Goal: Information Seeking & Learning: Learn about a topic

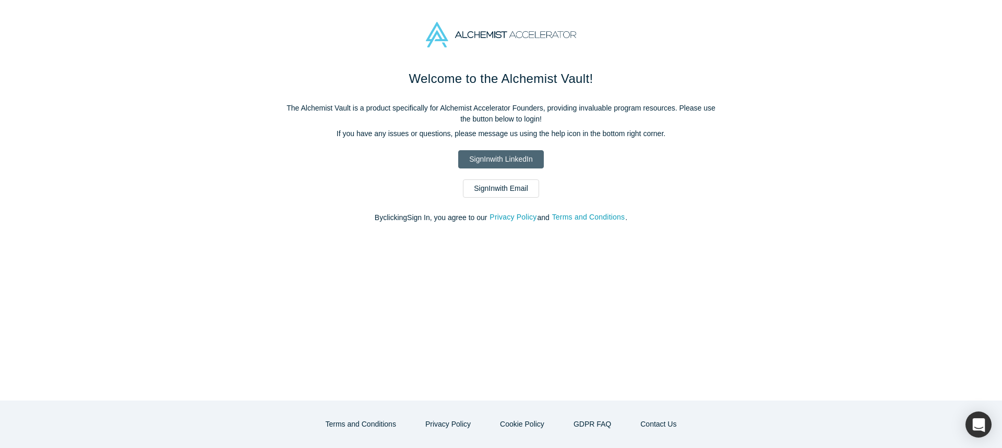
click at [520, 160] on link "Sign In with LinkedIn" at bounding box center [500, 159] width 85 height 18
click at [509, 190] on link "Sign In with Email" at bounding box center [501, 188] width 76 height 18
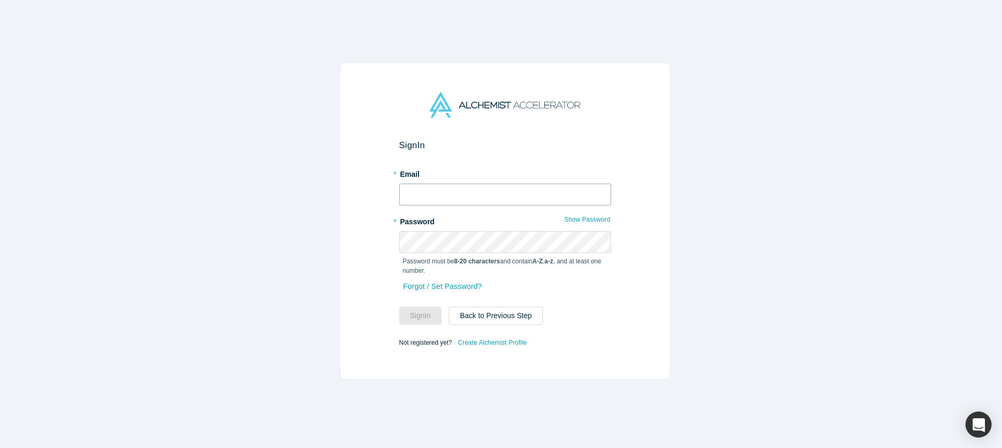
click at [500, 189] on input "text" at bounding box center [505, 195] width 212 height 22
type input "[EMAIL_ADDRESS][DOMAIN_NAME]"
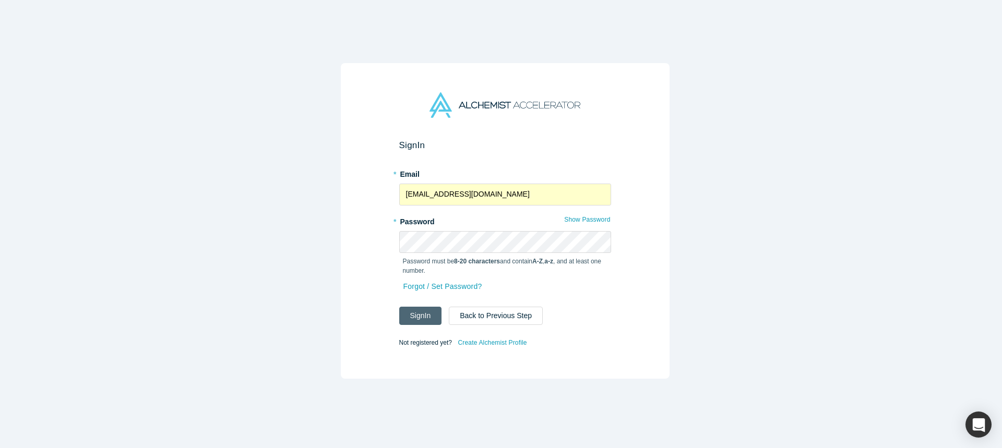
click at [409, 310] on button "Sign In" at bounding box center [420, 316] width 43 height 18
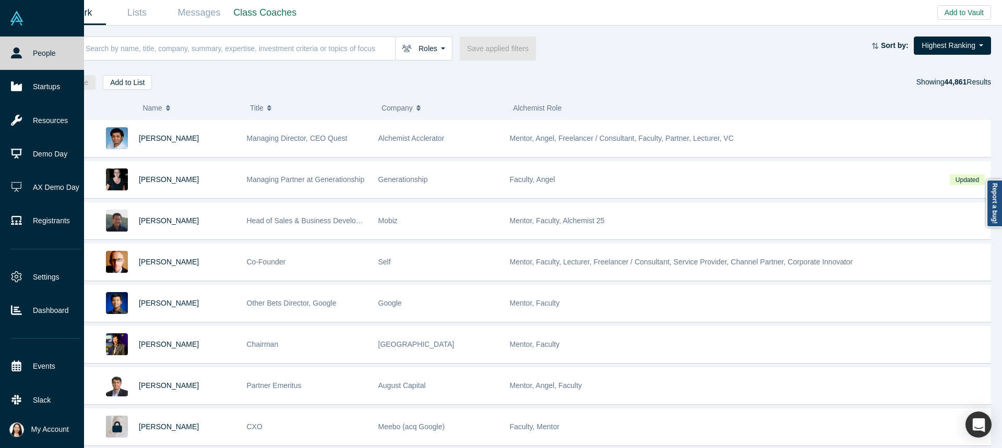
click at [62, 59] on link "People" at bounding box center [46, 53] width 92 height 33
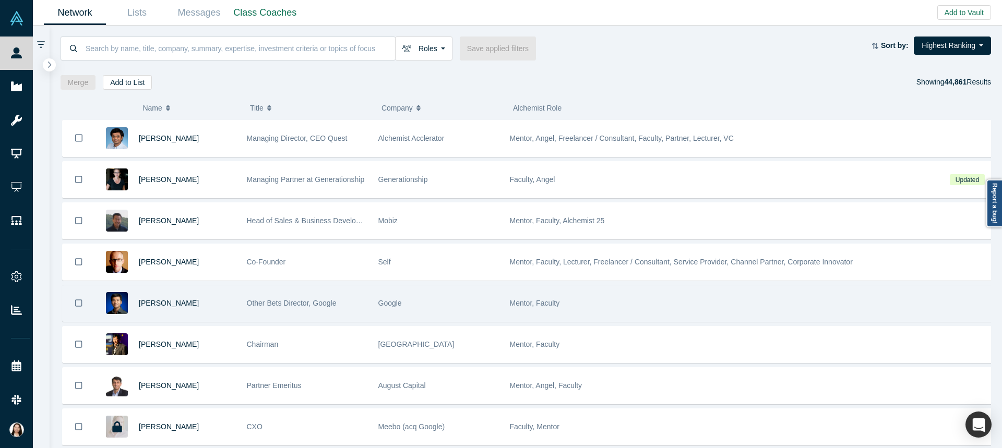
click at [307, 300] on span "Other Bets Director, Google" at bounding box center [292, 303] width 90 height 8
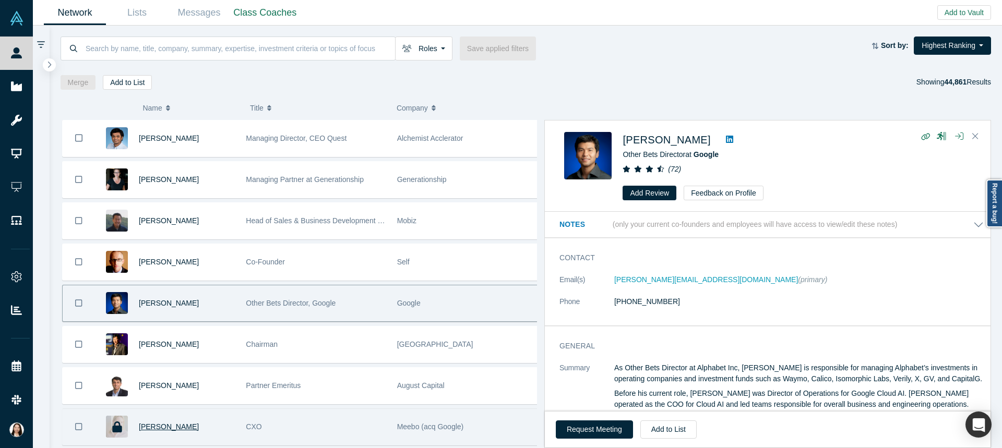
click at [177, 428] on span "[PERSON_NAME]" at bounding box center [169, 427] width 60 height 8
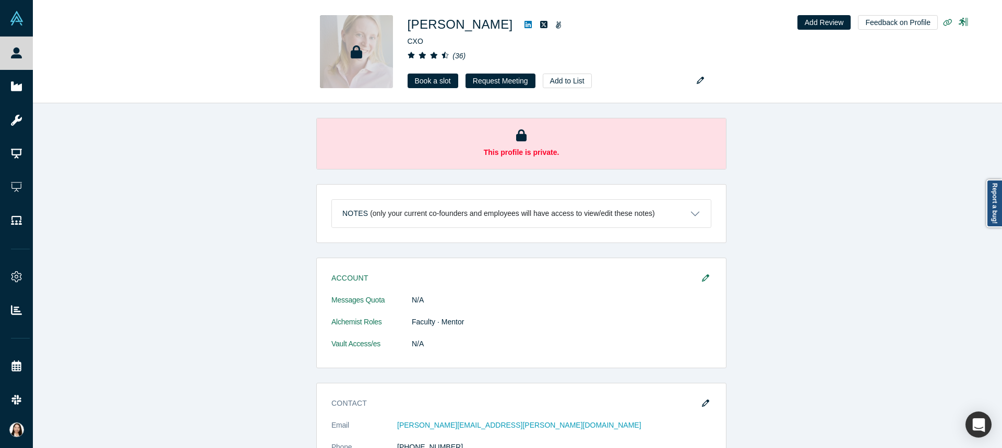
click at [862, 199] on div "This profile is private. Notes (only your current co-founders and employees wil…" at bounding box center [521, 279] width 977 height 353
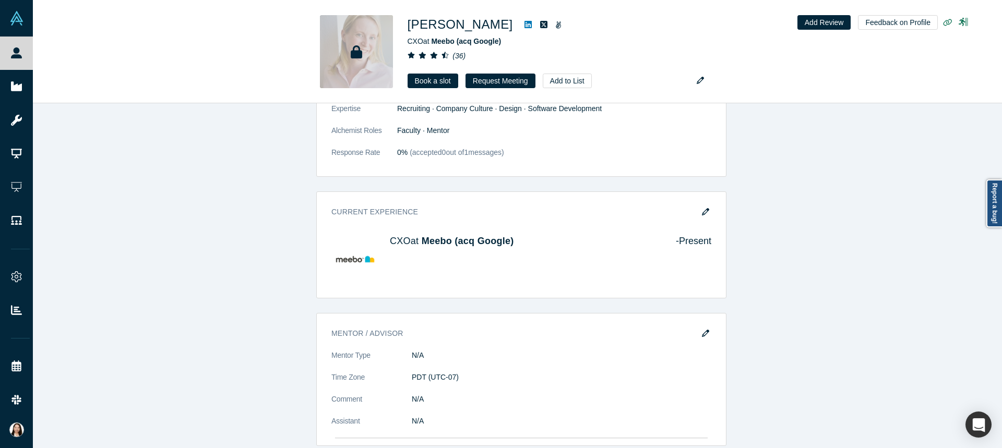
scroll to position [1199, 0]
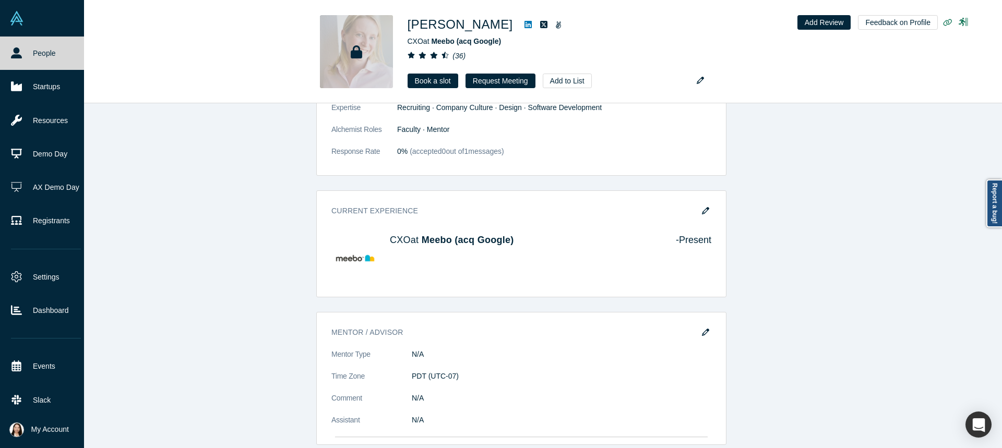
click at [46, 52] on link "People" at bounding box center [46, 53] width 92 height 33
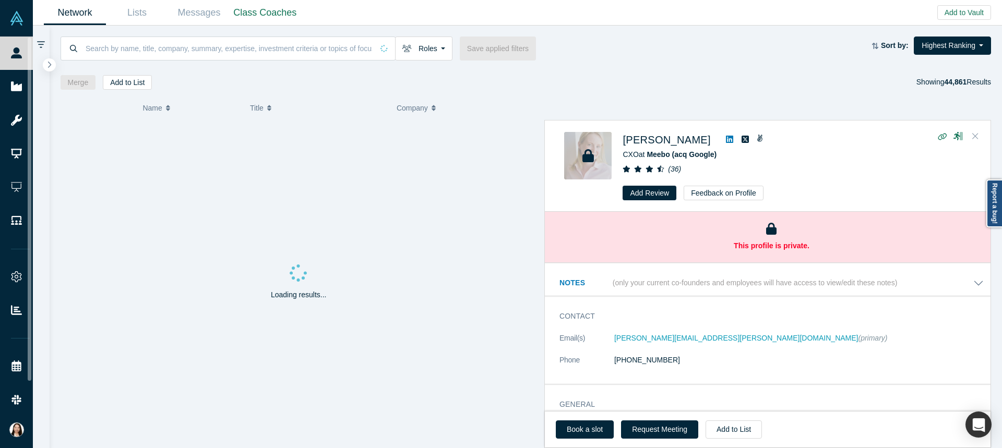
click at [973, 139] on icon "Close" at bounding box center [975, 136] width 6 height 6
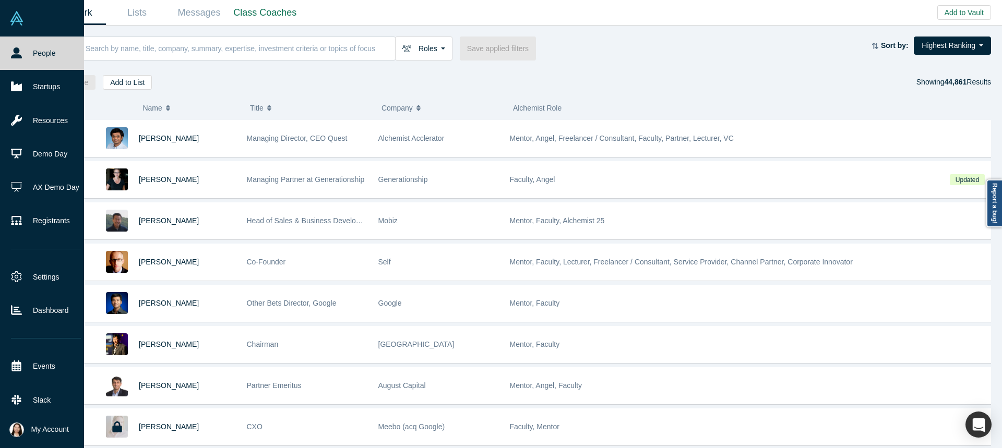
click at [58, 57] on link "People" at bounding box center [46, 53] width 92 height 33
